Goal: Find specific page/section: Find specific page/section

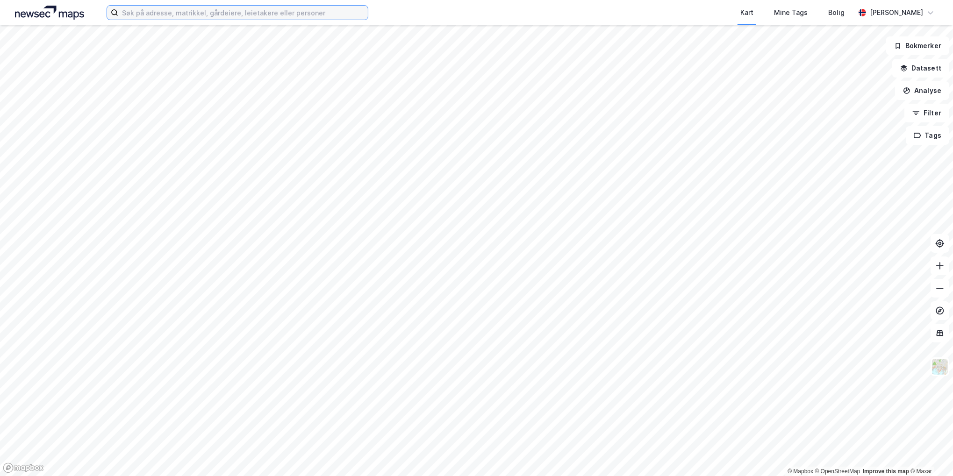
click at [165, 14] on input at bounding box center [243, 13] width 250 height 14
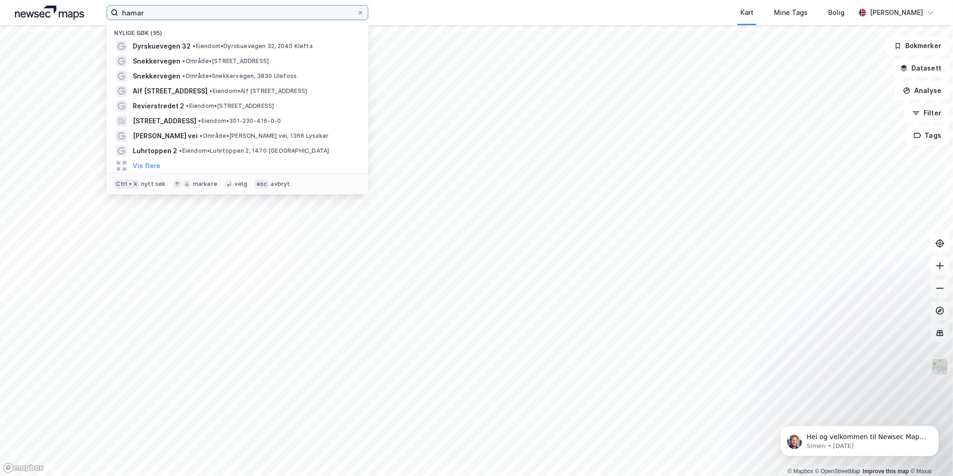
type input "hamar"
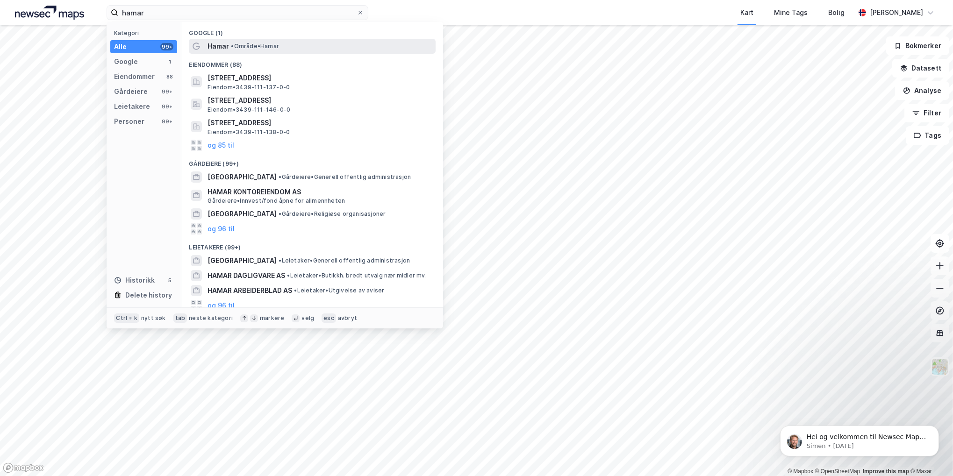
click at [216, 44] on span "Hamar" at bounding box center [219, 46] width 22 height 11
